Goal: Navigation & Orientation: Find specific page/section

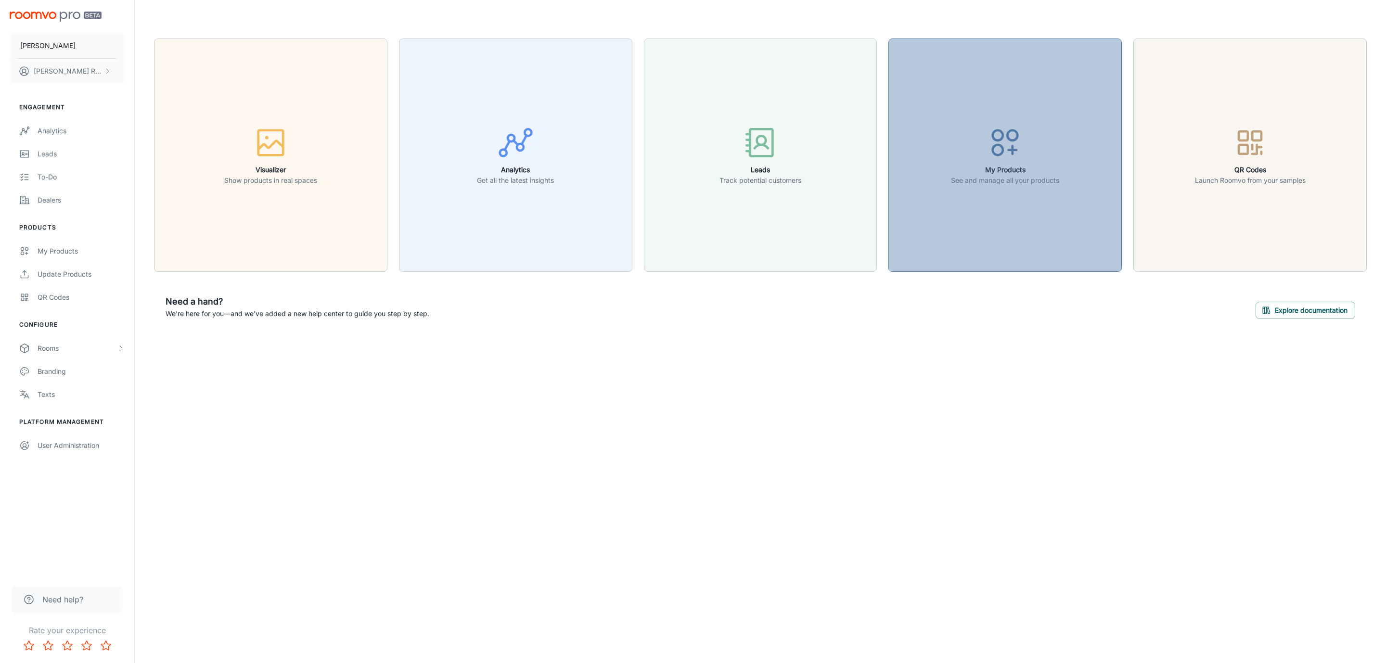
click at [1028, 156] on div "button" at bounding box center [1005, 145] width 108 height 40
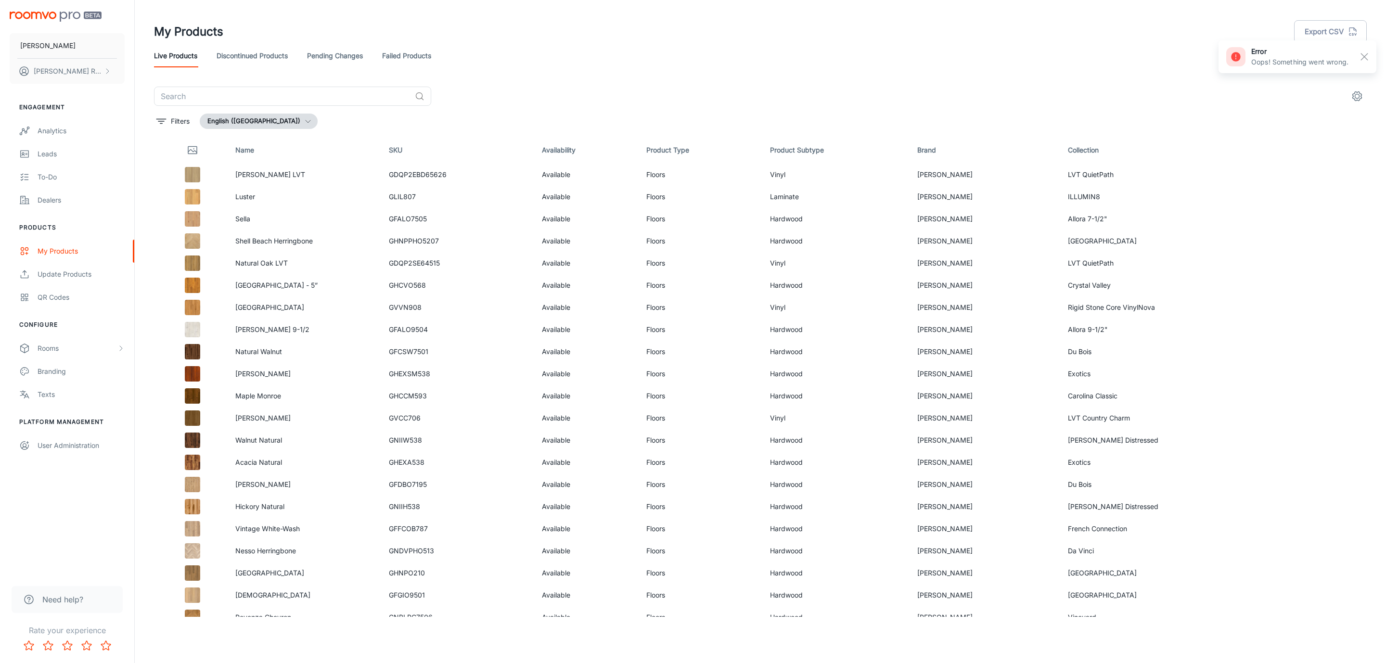
click at [431, 50] on link "Failed Products" at bounding box center [406, 55] width 49 height 23
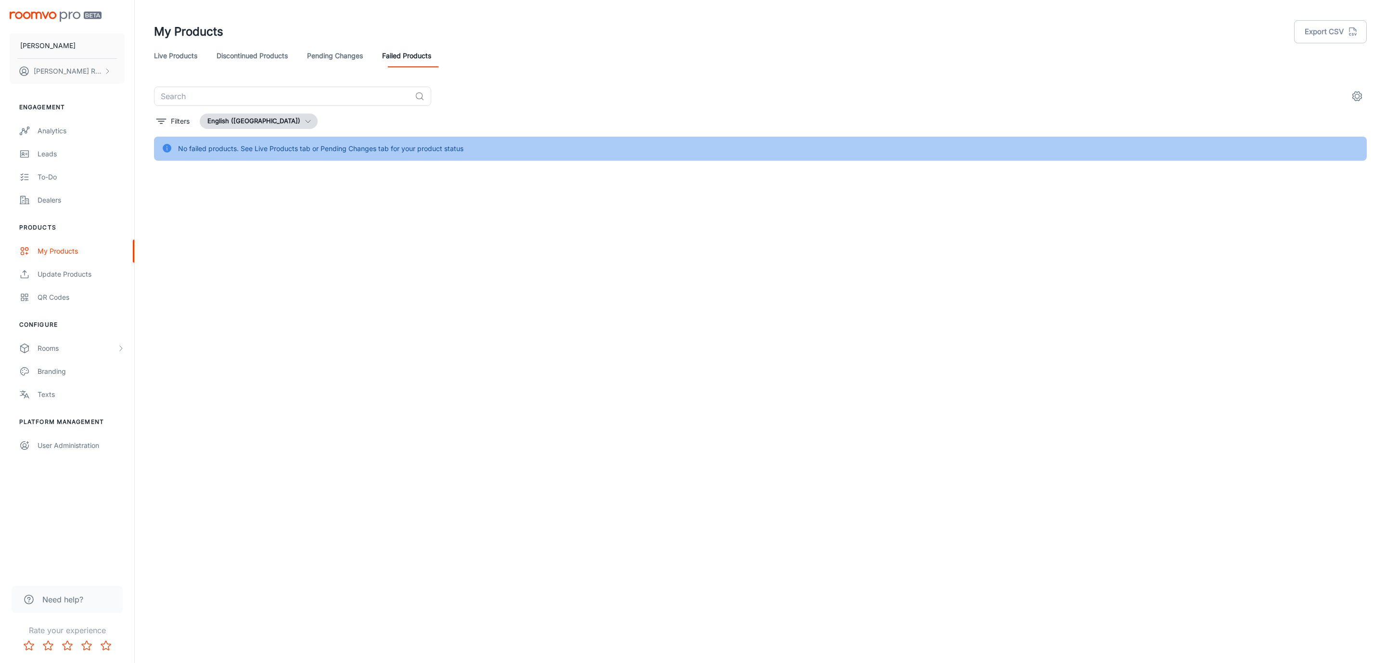
click at [321, 47] on link "Pending Changes" at bounding box center [335, 55] width 56 height 23
drag, startPoint x: 253, startPoint y: 51, endPoint x: 187, endPoint y: 52, distance: 66.4
click at [253, 51] on link "Discontinued Products" at bounding box center [251, 55] width 71 height 23
click at [170, 52] on link "Live Products" at bounding box center [175, 55] width 43 height 23
